Goal: Navigation & Orientation: Understand site structure

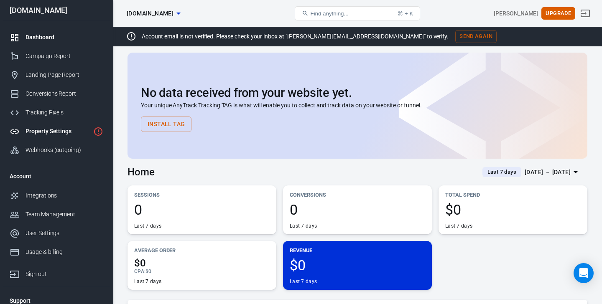
click at [65, 130] on div "Property Settings" at bounding box center [57, 131] width 64 height 9
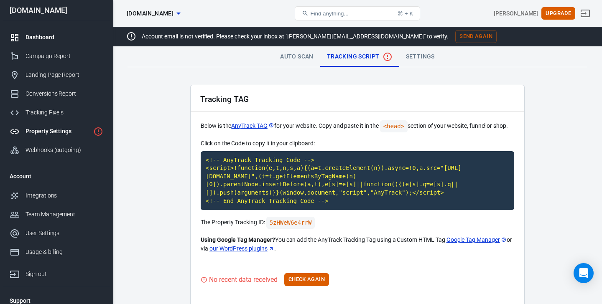
click at [41, 40] on div "Dashboard" at bounding box center [64, 37] width 78 height 9
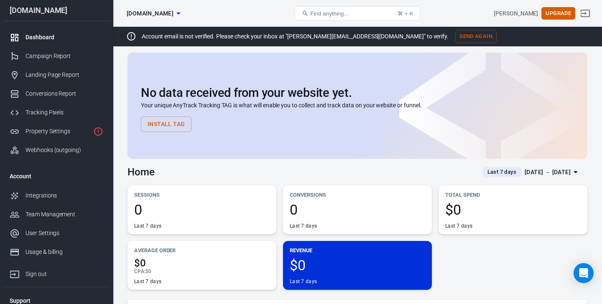
click at [175, 123] on button "Install Tag" at bounding box center [166, 124] width 51 height 15
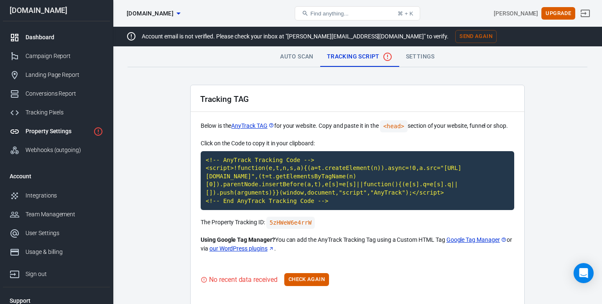
click at [44, 38] on div "Dashboard" at bounding box center [64, 37] width 78 height 9
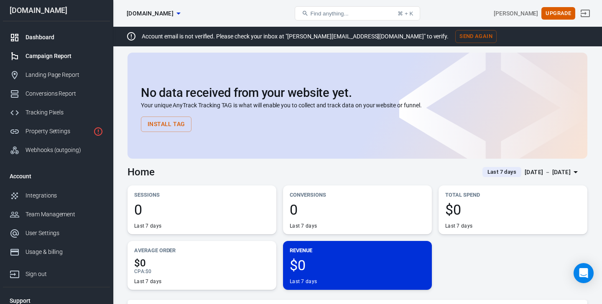
click at [46, 55] on div "Campaign Report" at bounding box center [64, 56] width 78 height 9
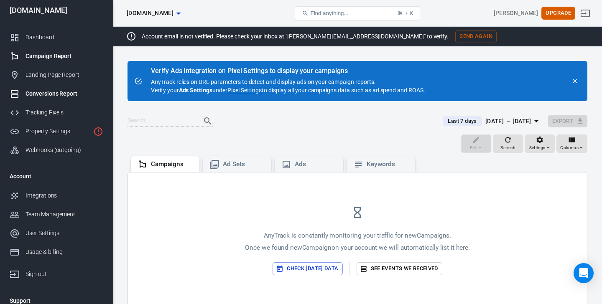
click at [56, 92] on div "Conversions Report" at bounding box center [64, 93] width 78 height 9
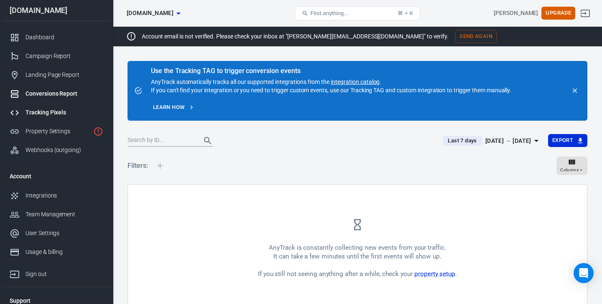
click at [53, 113] on div "Tracking Pixels" at bounding box center [64, 112] width 78 height 9
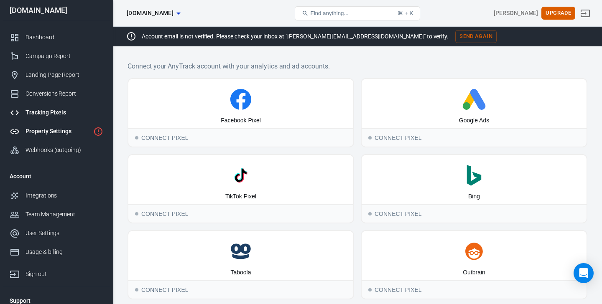
click at [56, 128] on div "Property Settings" at bounding box center [57, 131] width 64 height 9
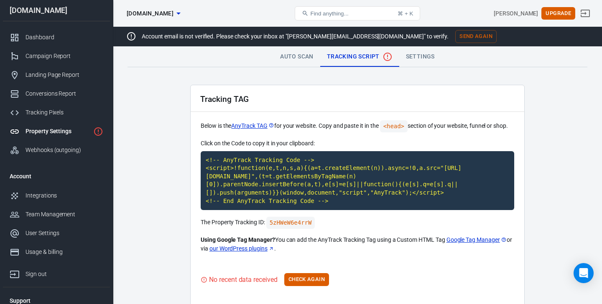
scroll to position [25, 0]
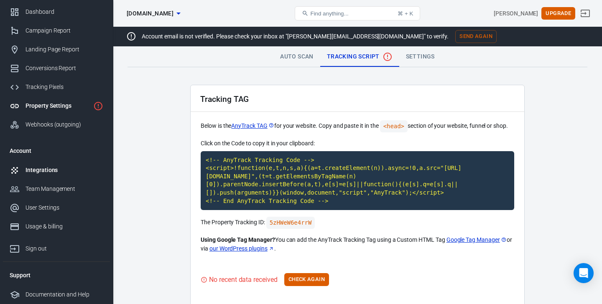
click at [44, 165] on link "Integrations" at bounding box center [56, 170] width 107 height 19
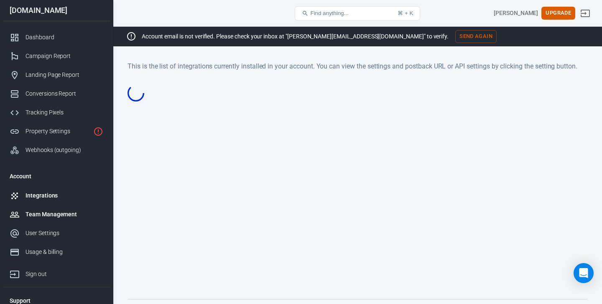
scroll to position [25, 0]
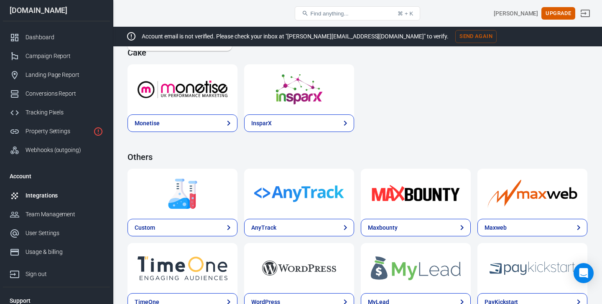
scroll to position [1766, 0]
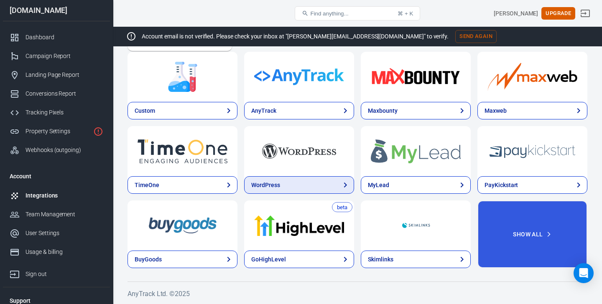
click at [346, 184] on icon at bounding box center [345, 185] width 3 height 5
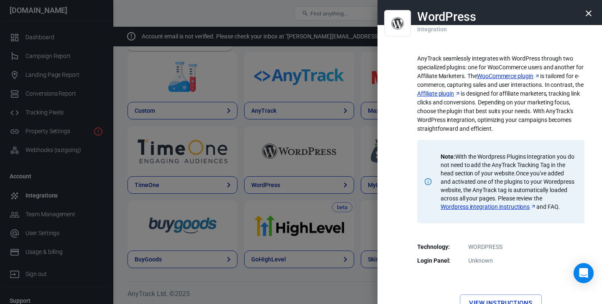
click at [348, 150] on div at bounding box center [301, 152] width 602 height 304
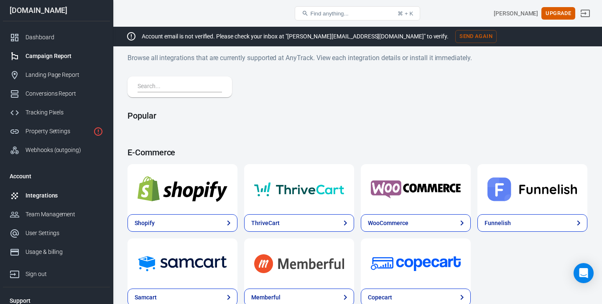
click at [38, 59] on div "Campaign Report" at bounding box center [64, 56] width 78 height 9
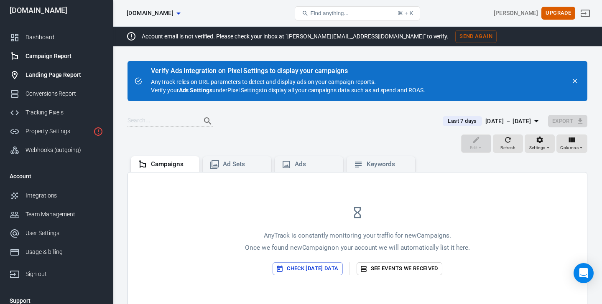
click at [38, 76] on div "Landing Page Report" at bounding box center [64, 75] width 78 height 9
